Goal: Feedback & Contribution: Leave review/rating

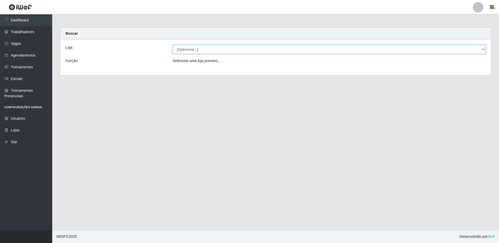
click at [208, 52] on select "[Selecione...] [GEOGRAPHIC_DATA] - [GEOGRAPHIC_DATA]" at bounding box center [329, 49] width 313 height 9
select select "524"
click at [173, 45] on select "[Selecione...] [GEOGRAPHIC_DATA] - [GEOGRAPHIC_DATA]" at bounding box center [329, 49] width 313 height 9
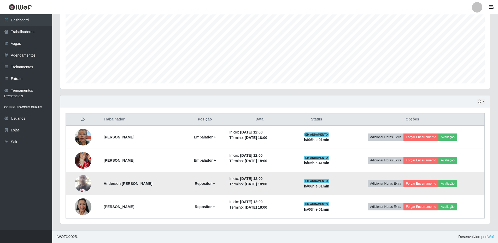
scroll to position [103, 0]
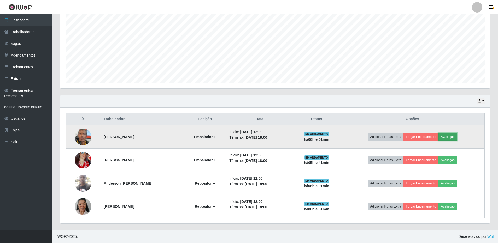
click at [452, 136] on button "Avaliação" at bounding box center [447, 136] width 19 height 7
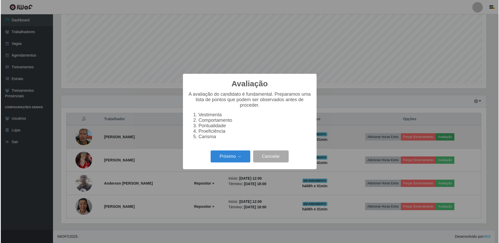
scroll to position [108, 427]
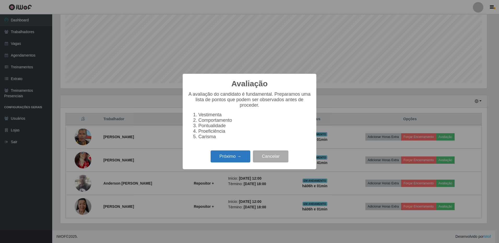
click at [230, 156] on button "Próximo →" at bounding box center [231, 157] width 40 height 12
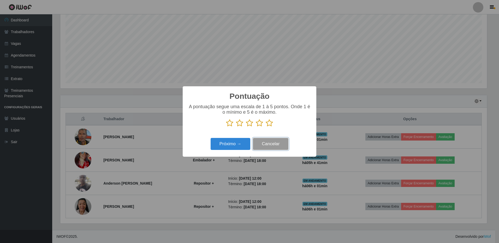
click at [273, 141] on button "Cancelar" at bounding box center [271, 144] width 36 height 12
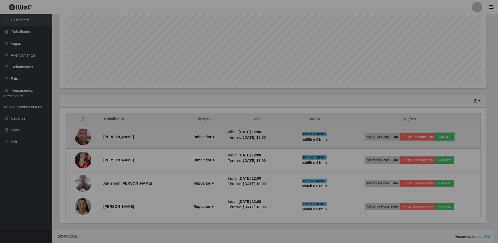
scroll to position [108, 430]
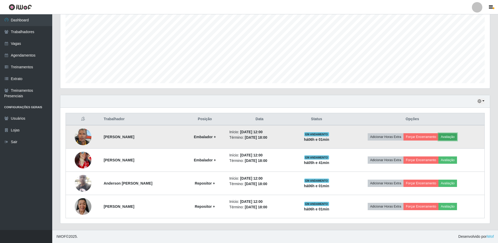
click at [453, 138] on button "Avaliação" at bounding box center [447, 136] width 19 height 7
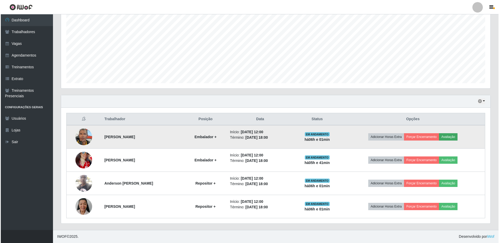
scroll to position [108, 427]
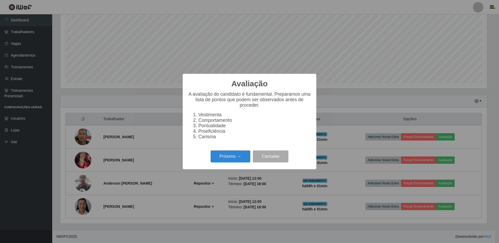
click at [206, 115] on li "Vestimenta" at bounding box center [254, 114] width 113 height 5
click at [239, 160] on button "Próximo →" at bounding box center [231, 157] width 40 height 12
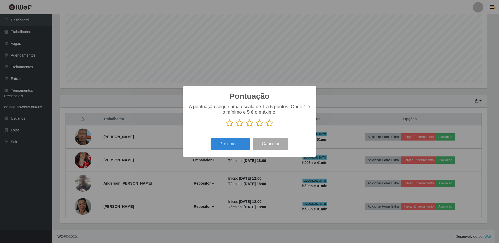
scroll to position [261032, 260713]
click at [274, 120] on p at bounding box center [249, 123] width 123 height 8
click at [271, 125] on icon at bounding box center [269, 123] width 7 height 8
click at [266, 127] on input "radio" at bounding box center [266, 127] width 0 height 0
click at [235, 145] on button "Próximo →" at bounding box center [231, 144] width 40 height 12
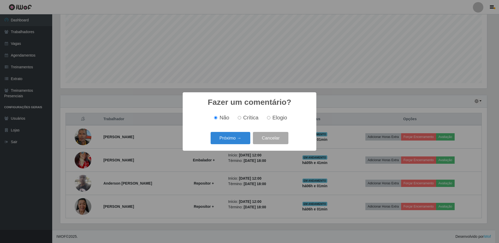
click at [268, 119] on input "Elogio" at bounding box center [268, 117] width 3 height 3
radio input "true"
click at [233, 138] on button "Próximo →" at bounding box center [231, 138] width 40 height 12
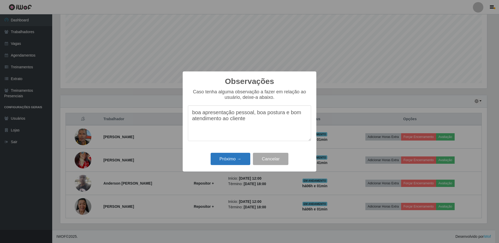
type textarea "boa apresentação pessoal, boa postura e bom atendimento ao cliente"
click at [237, 156] on button "Próximo →" at bounding box center [231, 159] width 40 height 12
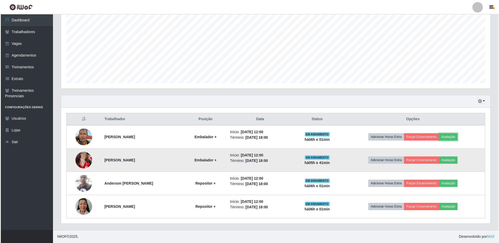
scroll to position [108, 430]
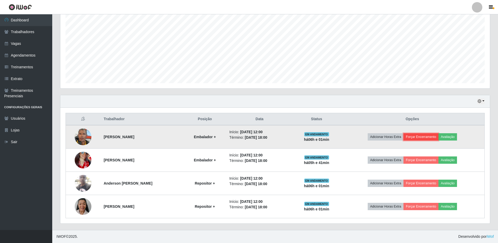
click at [413, 137] on button "Forçar Encerramento" at bounding box center [420, 136] width 35 height 7
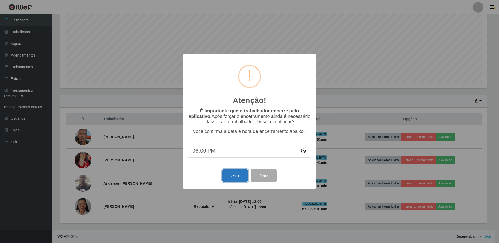
click at [237, 176] on button "Sim" at bounding box center [234, 176] width 25 height 12
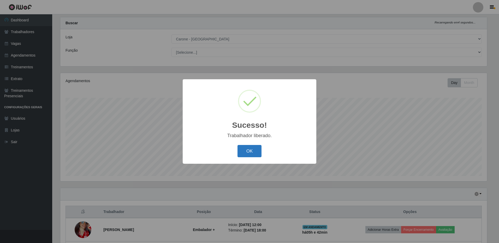
click at [249, 148] on button "OK" at bounding box center [250, 151] width 24 height 12
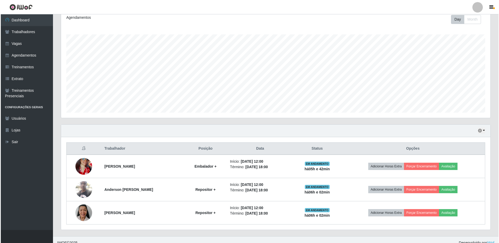
scroll to position [80, 0]
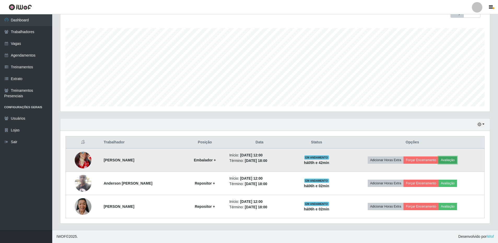
click at [449, 159] on button "Avaliação" at bounding box center [447, 160] width 19 height 7
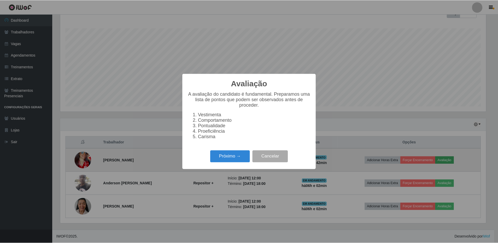
scroll to position [108, 427]
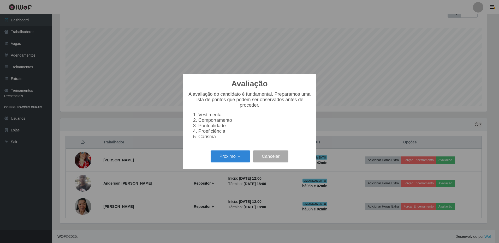
click at [384, 133] on div "Avaliação × A avaliação do candidato é fundamental. Preparamos uma lista de pon…" at bounding box center [249, 121] width 499 height 243
click at [284, 161] on button "Cancelar" at bounding box center [271, 157] width 36 height 12
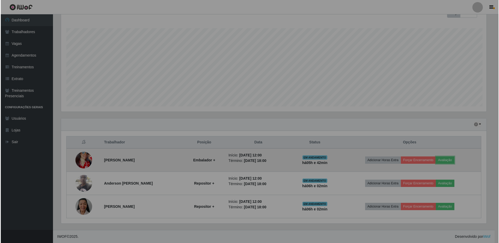
scroll to position [108, 430]
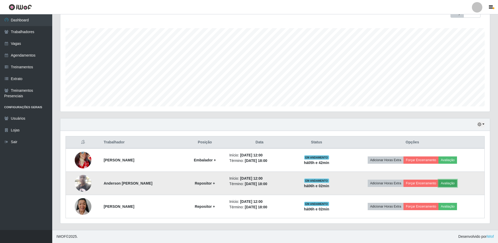
click at [451, 183] on button "Avaliação" at bounding box center [447, 183] width 19 height 7
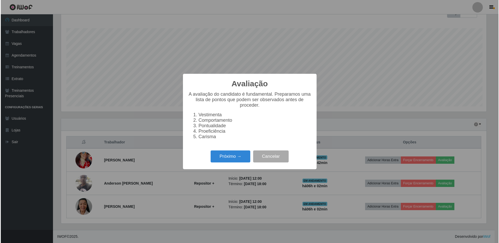
scroll to position [108, 427]
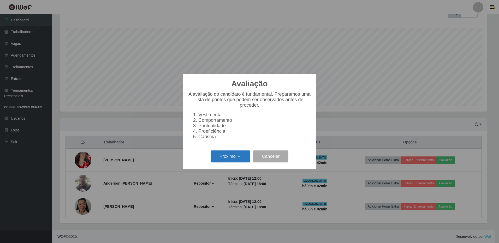
click at [230, 161] on button "Próximo →" at bounding box center [231, 157] width 40 height 12
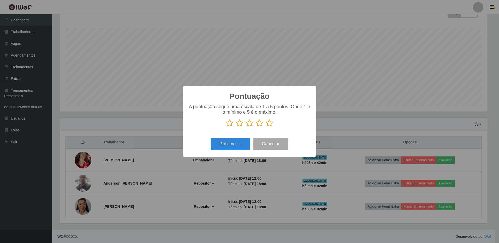
click at [269, 123] on icon at bounding box center [269, 123] width 7 height 8
click at [266, 127] on input "radio" at bounding box center [266, 127] width 0 height 0
click at [240, 144] on button "Próximo →" at bounding box center [231, 144] width 40 height 12
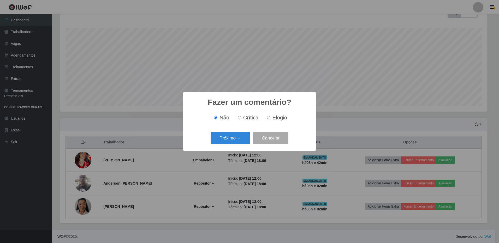
click at [216, 119] on input "Não" at bounding box center [215, 117] width 3 height 3
click at [230, 137] on button "Próximo →" at bounding box center [231, 138] width 40 height 12
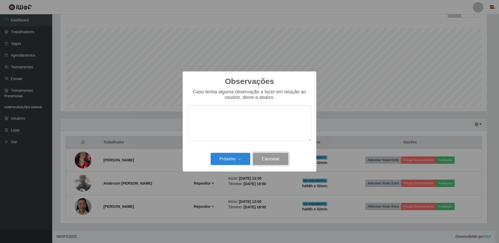
click at [267, 156] on button "Cancelar" at bounding box center [271, 159] width 36 height 12
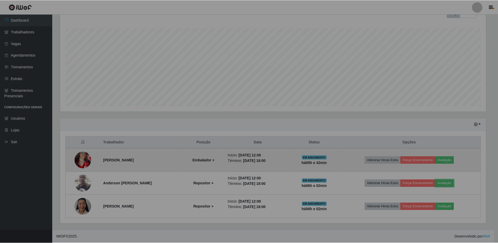
scroll to position [108, 430]
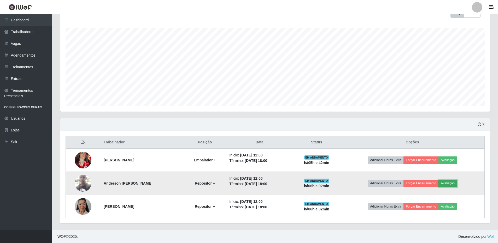
click at [447, 182] on button "Avaliação" at bounding box center [447, 183] width 19 height 7
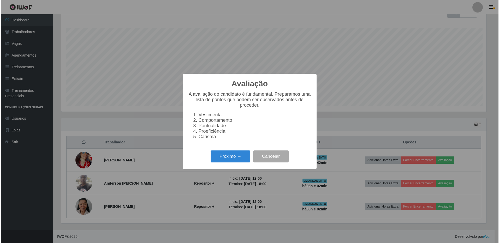
scroll to position [108, 427]
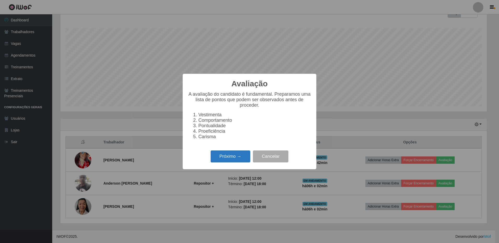
click at [235, 161] on button "Próximo →" at bounding box center [231, 157] width 40 height 12
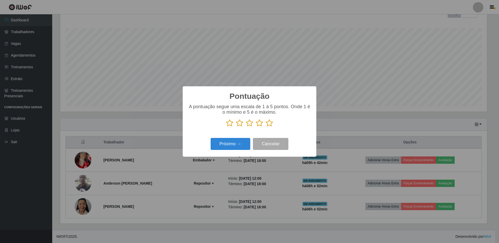
scroll to position [261032, 260713]
click at [271, 124] on icon at bounding box center [269, 123] width 7 height 8
click at [266, 127] on input "radio" at bounding box center [266, 127] width 0 height 0
click at [243, 143] on button "Próximo →" at bounding box center [231, 144] width 40 height 12
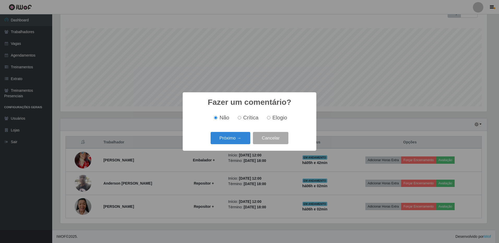
click at [268, 118] on input "Elogio" at bounding box center [268, 117] width 3 height 3
radio input "true"
click at [242, 136] on button "Próximo →" at bounding box center [231, 138] width 40 height 12
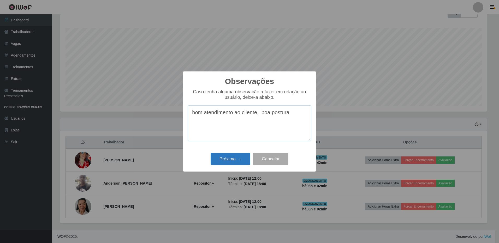
type textarea "bom atendimento ao cliente, boa postura"
click at [235, 155] on button "Próximo →" at bounding box center [231, 159] width 40 height 12
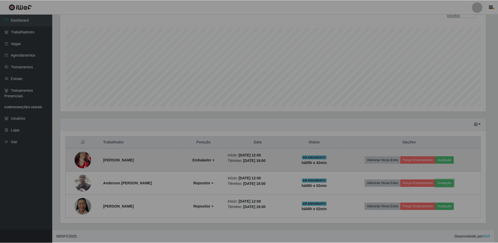
scroll to position [108, 430]
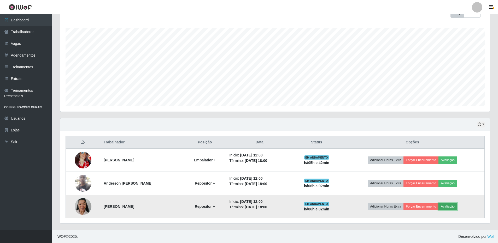
click at [449, 206] on button "Avaliação" at bounding box center [447, 206] width 19 height 7
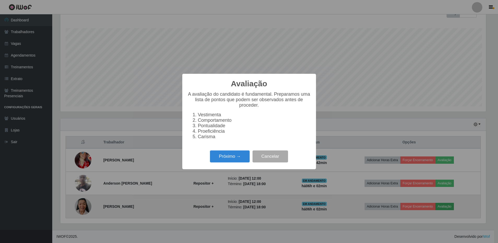
scroll to position [0, 0]
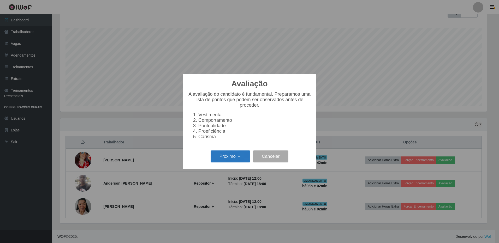
click at [235, 159] on button "Próximo →" at bounding box center [231, 157] width 40 height 12
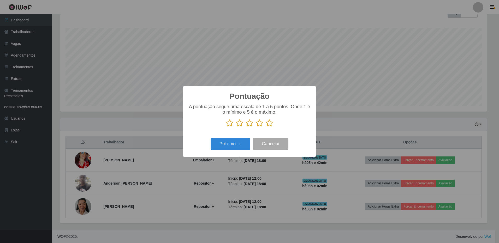
click at [270, 122] on icon at bounding box center [269, 123] width 7 height 8
click at [266, 127] on input "radio" at bounding box center [266, 127] width 0 height 0
click at [233, 144] on button "Próximo →" at bounding box center [231, 144] width 40 height 12
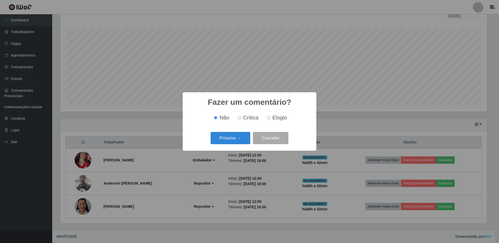
click at [268, 118] on input "Elogio" at bounding box center [268, 117] width 3 height 3
radio input "true"
click at [226, 139] on button "Próximo →" at bounding box center [231, 138] width 40 height 12
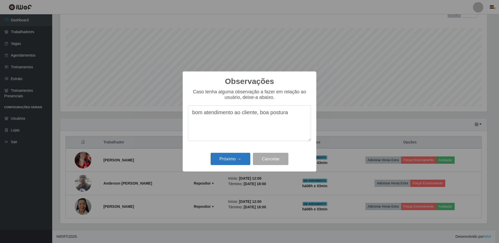
type textarea "bom atendimento ao cliente, boa postura"
click at [233, 163] on button "Próximo →" at bounding box center [231, 159] width 40 height 12
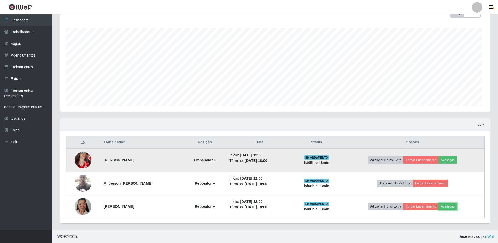
scroll to position [108, 430]
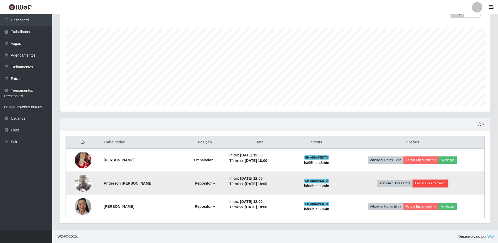
click at [430, 183] on button "Forçar Encerramento" at bounding box center [430, 183] width 35 height 7
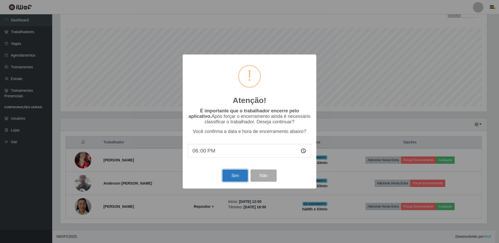
click at [241, 177] on button "Sim" at bounding box center [234, 176] width 25 height 12
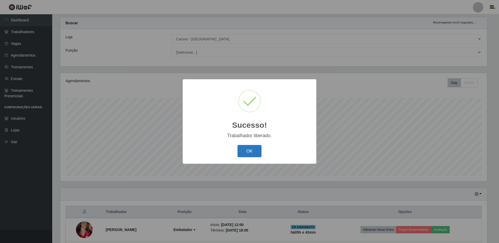
click at [251, 151] on button "OK" at bounding box center [250, 151] width 24 height 12
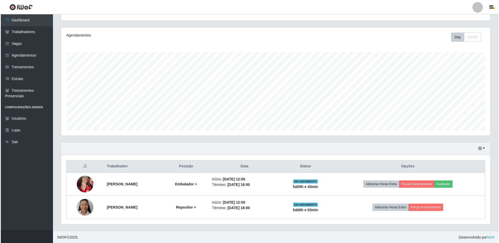
scroll to position [57, 0]
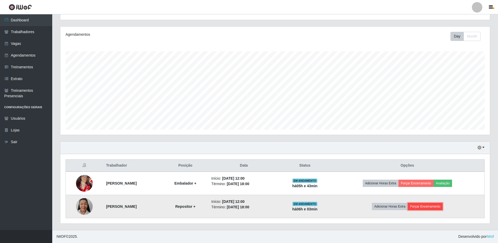
click at [436, 206] on button "Forçar Encerramento" at bounding box center [425, 206] width 35 height 7
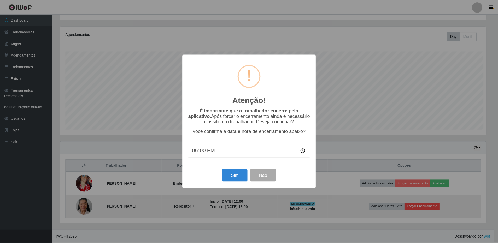
scroll to position [108, 427]
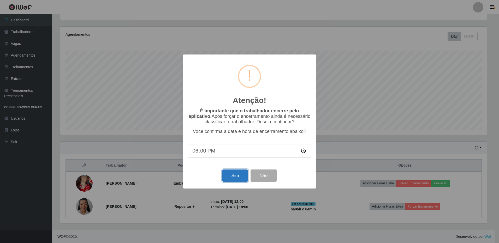
click at [230, 177] on button "Sim" at bounding box center [234, 176] width 25 height 12
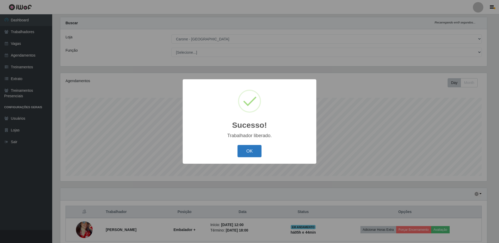
click at [246, 152] on button "OK" at bounding box center [250, 151] width 24 height 12
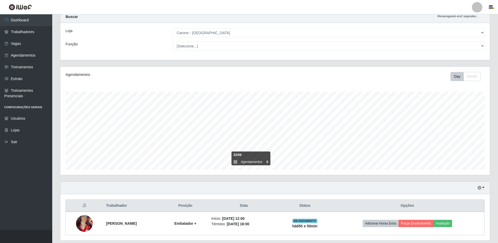
scroll to position [0, 0]
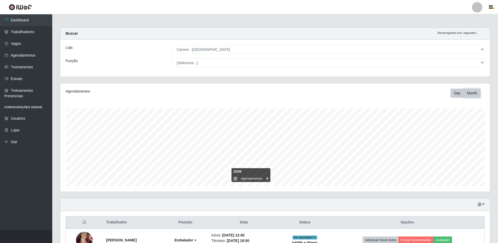
click at [470, 93] on button "Month" at bounding box center [472, 93] width 17 height 9
click at [456, 94] on button "Day" at bounding box center [456, 93] width 13 height 9
click at [27, 17] on link "Dashboard" at bounding box center [26, 20] width 52 height 12
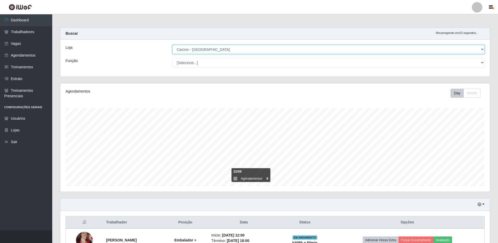
click at [240, 48] on select "[Selecione...] [GEOGRAPHIC_DATA] - [GEOGRAPHIC_DATA]" at bounding box center [328, 49] width 312 height 9
click at [190, 64] on select "[Selecione...] Embalador Embalador + Embalador ++ Repositor Repositor + Reposit…" at bounding box center [328, 62] width 312 height 9
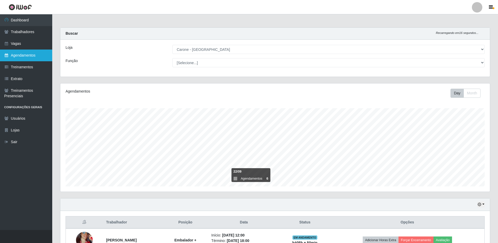
click at [18, 55] on link "Agendamentos" at bounding box center [26, 56] width 52 height 12
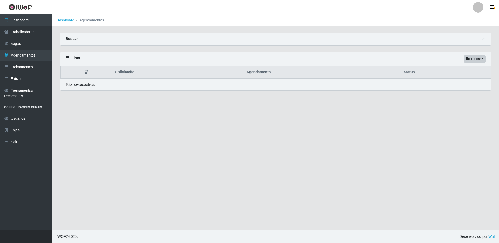
click at [115, 39] on div "Buscar" at bounding box center [275, 39] width 431 height 13
click at [104, 79] on th at bounding box center [87, 72] width 52 height 12
click at [92, 91] on div "Total de cadastros." at bounding box center [275, 85] width 431 height 12
click at [91, 22] on li "Agendamentos" at bounding box center [89, 19] width 30 height 5
click at [28, 57] on link "Agendamentos" at bounding box center [26, 56] width 52 height 12
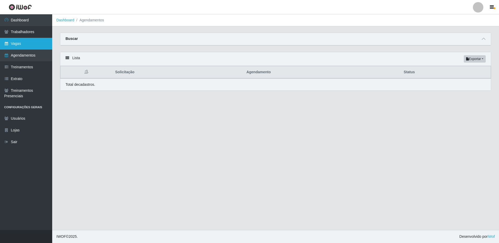
click at [26, 43] on link "Vagas" at bounding box center [26, 44] width 52 height 12
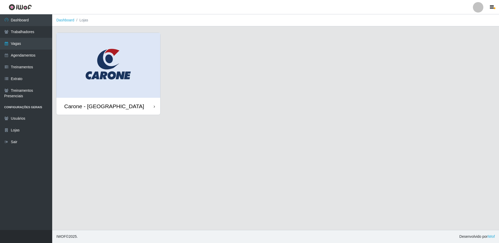
click at [92, 103] on div "Carone - [GEOGRAPHIC_DATA]" at bounding box center [104, 106] width 80 height 7
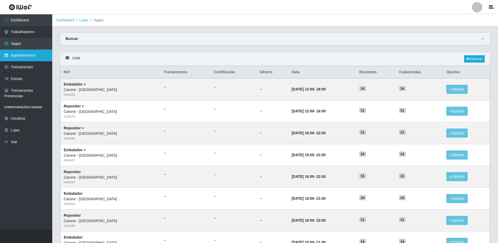
click at [33, 56] on link "Agendamentos" at bounding box center [26, 56] width 52 height 12
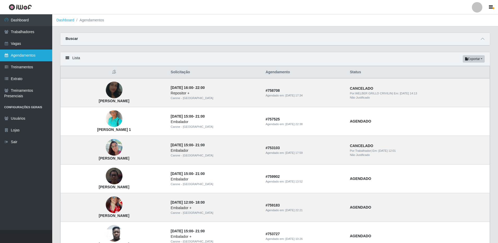
click at [25, 55] on link "Agendamentos" at bounding box center [26, 56] width 52 height 12
click at [27, 55] on link "Agendamentos" at bounding box center [26, 56] width 52 height 12
click at [28, 52] on link "Agendamentos" at bounding box center [26, 56] width 52 height 12
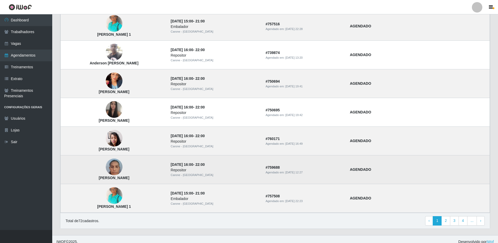
scroll to position [302, 0]
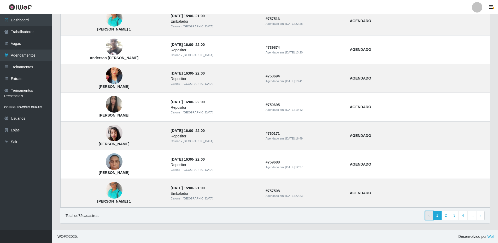
click at [428, 216] on link "‹ Previous" at bounding box center [429, 215] width 8 height 9
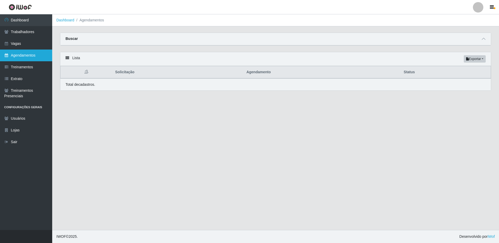
click at [28, 55] on link "Agendamentos" at bounding box center [26, 56] width 52 height 12
click at [68, 56] on div "Lista Exportar PDF Excel" at bounding box center [275, 59] width 431 height 14
click at [68, 58] on icon at bounding box center [68, 58] width 4 height 4
click at [82, 60] on div "Lista Exportar PDF Excel" at bounding box center [275, 59] width 431 height 14
click at [89, 74] on th at bounding box center [87, 72] width 52 height 12
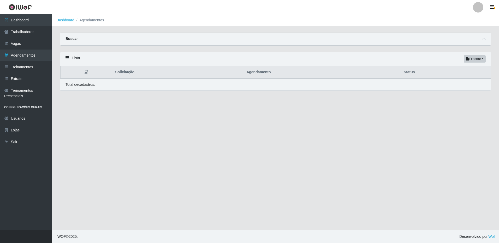
click at [73, 40] on strong "Buscar" at bounding box center [72, 39] width 12 height 4
click at [486, 42] on span at bounding box center [484, 39] width 6 height 6
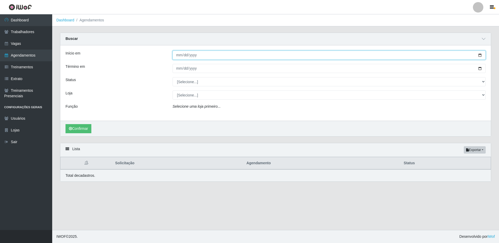
click at [271, 56] on input "Início em" at bounding box center [329, 55] width 313 height 9
type input "[DATE]"
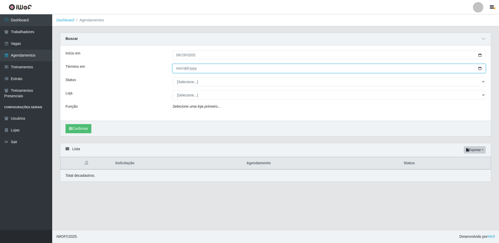
click at [242, 69] on input "Término em" at bounding box center [329, 68] width 313 height 9
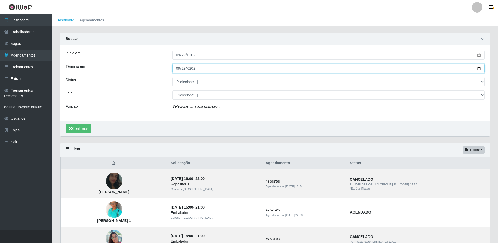
type input "[DATE]"
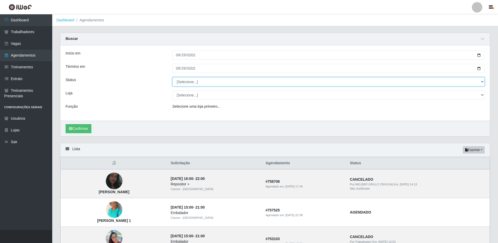
click at [244, 82] on select "[Selecione...] AGENDADO AGUARDANDO LIBERAR EM ANDAMENTO EM REVISÃO FINALIZADO C…" at bounding box center [328, 81] width 312 height 9
click at [243, 85] on select "[Selecione...] AGENDADO AGUARDANDO LIBERAR EM ANDAMENTO EM REVISÃO FINALIZADO C…" at bounding box center [328, 81] width 312 height 9
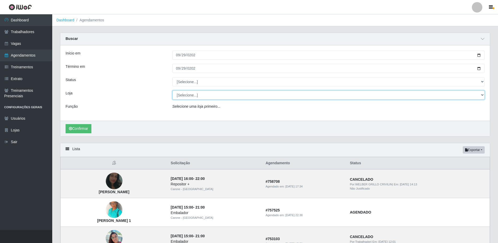
click at [224, 95] on select "[Selecione...] [GEOGRAPHIC_DATA] - [GEOGRAPHIC_DATA]" at bounding box center [328, 95] width 312 height 9
select select "524"
click at [172, 91] on select "[Selecione...] [GEOGRAPHIC_DATA] - [GEOGRAPHIC_DATA]" at bounding box center [328, 95] width 312 height 9
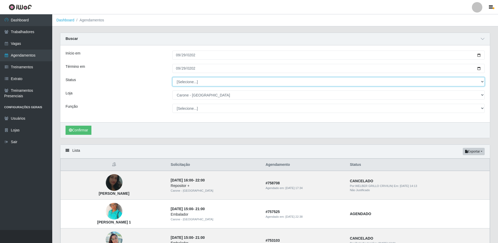
click at [217, 83] on select "[Selecione...] AGENDADO AGUARDANDO LIBERAR EM ANDAMENTO EM REVISÃO FINALIZADO C…" at bounding box center [328, 81] width 312 height 9
select select "AGENDADO"
click at [172, 78] on select "[Selecione...] AGENDADO AGUARDANDO LIBERAR EM ANDAMENTO EM REVISÃO FINALIZADO C…" at bounding box center [328, 81] width 312 height 9
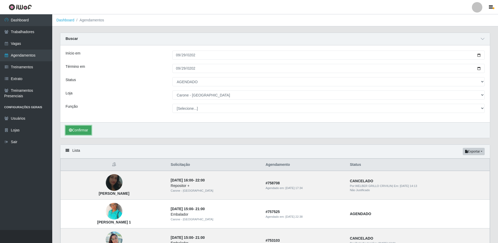
click at [84, 131] on button "Confirmar" at bounding box center [79, 130] width 26 height 9
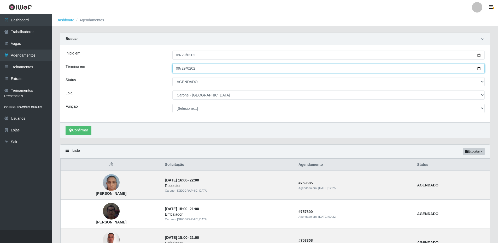
click at [203, 68] on input "[DATE]" at bounding box center [328, 68] width 312 height 9
type input "[DATE]"
click at [66, 126] on button "Confirmar" at bounding box center [79, 130] width 26 height 9
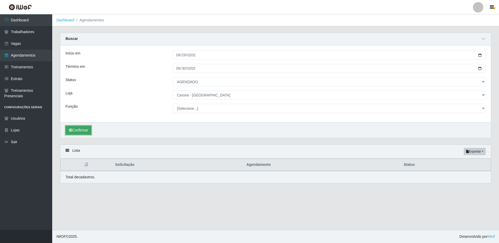
click at [87, 133] on button "Confirmar" at bounding box center [79, 130] width 26 height 9
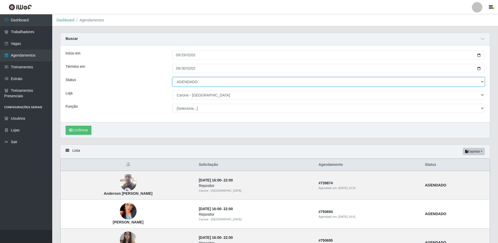
click at [237, 80] on select "[Selecione...] AGENDADO AGUARDANDO LIBERAR EM ANDAMENTO EM REVISÃO FINALIZADO C…" at bounding box center [328, 81] width 312 height 9
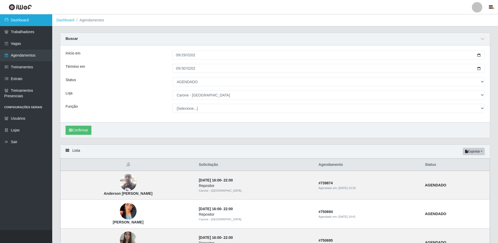
click at [25, 23] on link "Dashboard" at bounding box center [26, 20] width 52 height 12
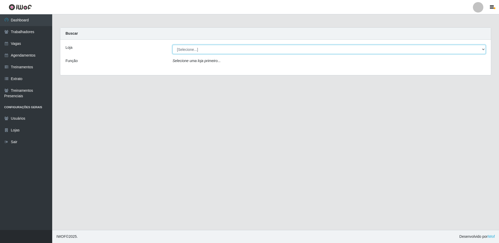
click at [249, 53] on select "[Selecione...] [GEOGRAPHIC_DATA] - [GEOGRAPHIC_DATA]" at bounding box center [329, 49] width 313 height 9
select select "524"
click at [173, 45] on select "[Selecione...] [GEOGRAPHIC_DATA] - [GEOGRAPHIC_DATA]" at bounding box center [329, 49] width 313 height 9
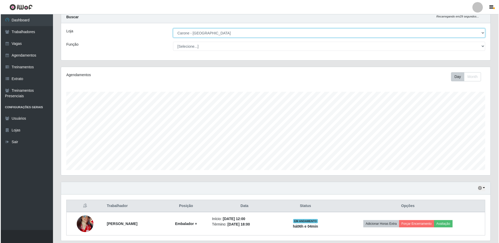
scroll to position [34, 0]
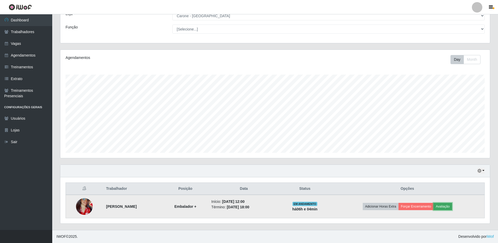
click at [451, 207] on button "Avaliação" at bounding box center [442, 206] width 19 height 7
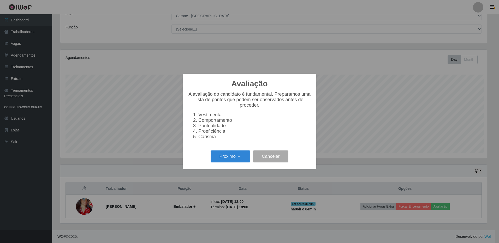
scroll to position [108, 427]
click at [230, 160] on button "Próximo →" at bounding box center [231, 157] width 40 height 12
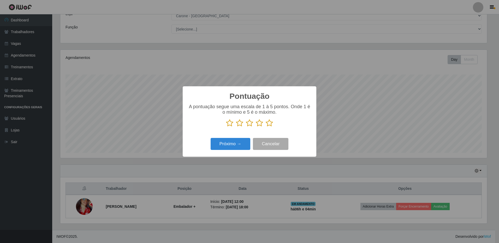
scroll to position [261032, 260713]
click at [272, 124] on icon at bounding box center [269, 123] width 7 height 8
click at [266, 127] on input "radio" at bounding box center [266, 127] width 0 height 0
click at [226, 144] on button "Próximo →" at bounding box center [231, 144] width 40 height 12
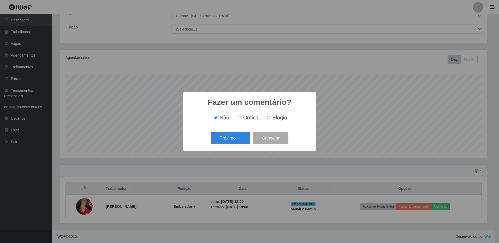
click at [271, 118] on label "Elogio" at bounding box center [276, 118] width 22 height 6
click at [271, 118] on input "Elogio" at bounding box center [268, 117] width 3 height 3
radio input "true"
click at [239, 136] on button "Próximo →" at bounding box center [231, 138] width 40 height 12
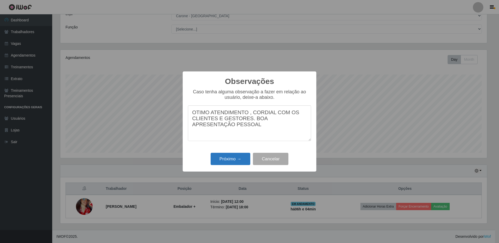
type textarea "OTIMO ATENDIMENTO , CORDIAL COM OS CLIENTES E GESTORES. BOA APRESENTAÇÃO PESSOAL"
click at [241, 163] on button "Próximo →" at bounding box center [231, 159] width 40 height 12
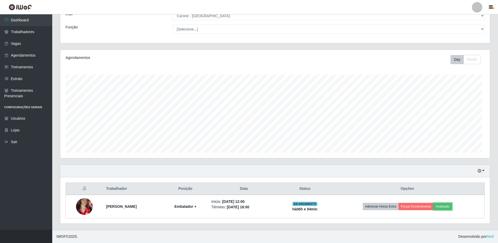
scroll to position [108, 430]
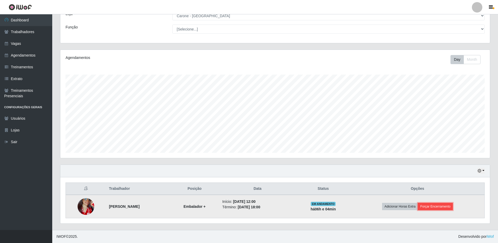
click at [437, 206] on button "Forçar Encerramento" at bounding box center [435, 206] width 35 height 7
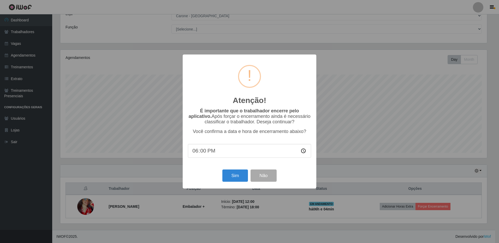
click at [210, 154] on input "18:00" at bounding box center [249, 151] width 123 height 14
click at [205, 153] on input "18:00" at bounding box center [249, 151] width 123 height 14
type input "18:24"
click at [230, 176] on button "Sim" at bounding box center [234, 176] width 25 height 12
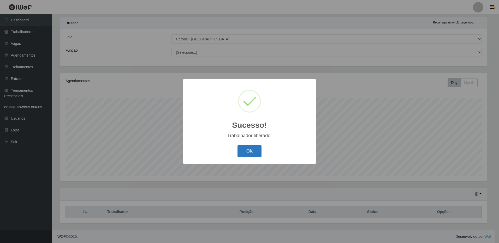
click at [253, 151] on button "OK" at bounding box center [250, 151] width 24 height 12
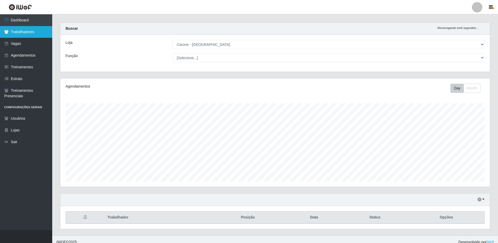
scroll to position [0, 0]
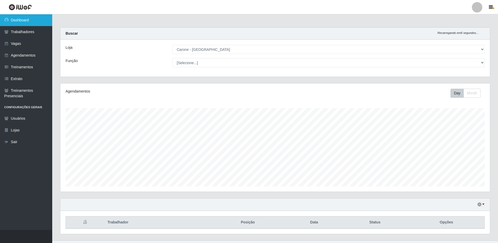
click at [21, 19] on link "Dashboard" at bounding box center [26, 20] width 52 height 12
click at [494, 5] on button "button" at bounding box center [491, 7] width 13 height 7
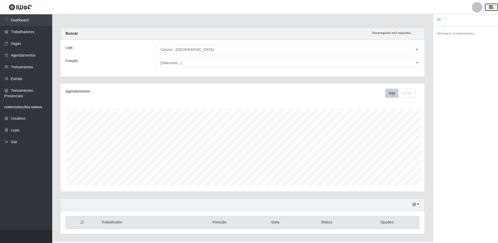
scroll to position [261032, 260775]
click at [396, 13] on header "Perfil Alterar Senha Sair" at bounding box center [249, 7] width 498 height 14
click at [387, 19] on main "Carregando... Buscar Recarregando em 1 segundos... Loja [Selecione...] Carone -…" at bounding box center [242, 127] width 380 height 226
